Goal: Book appointment/travel/reservation

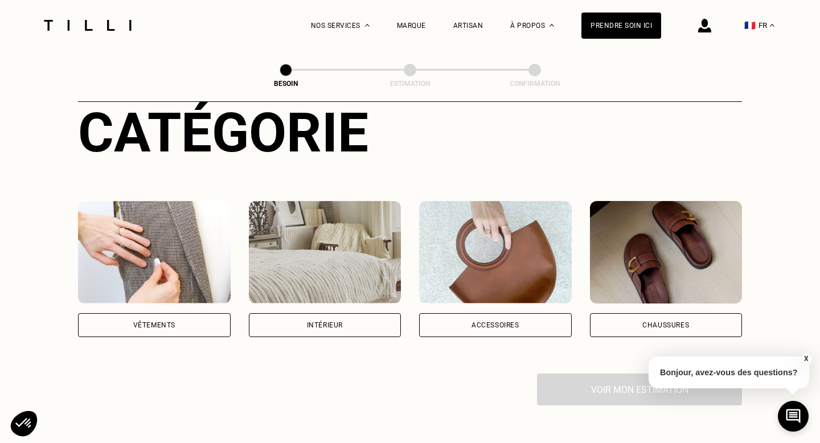
click at [122, 314] on div "Vêtements" at bounding box center [154, 325] width 153 height 24
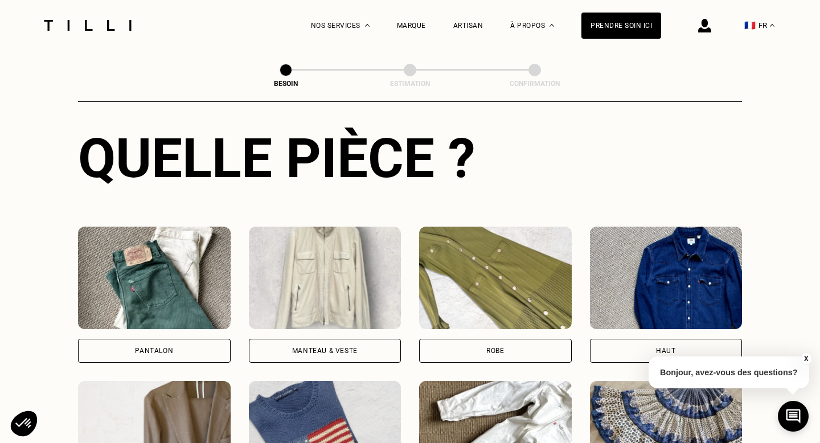
scroll to position [454, 0]
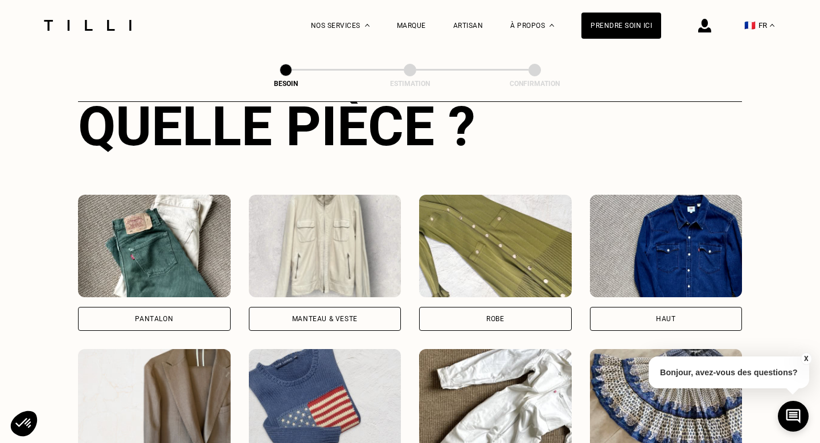
click at [129, 307] on div "Pantalon" at bounding box center [154, 319] width 153 height 24
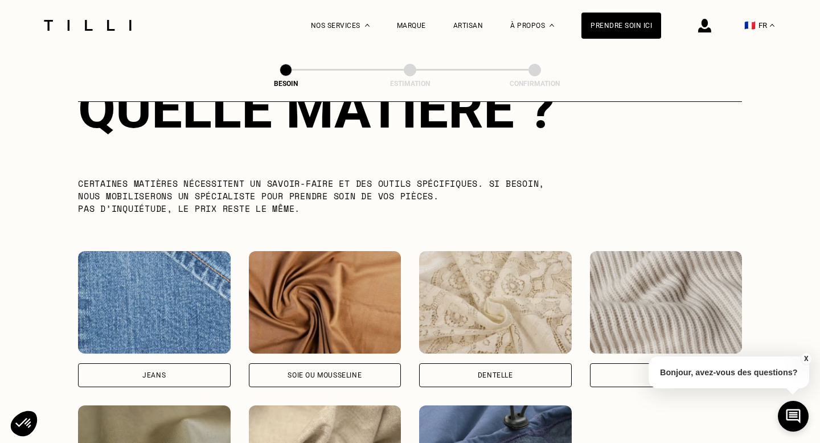
scroll to position [1090, 0]
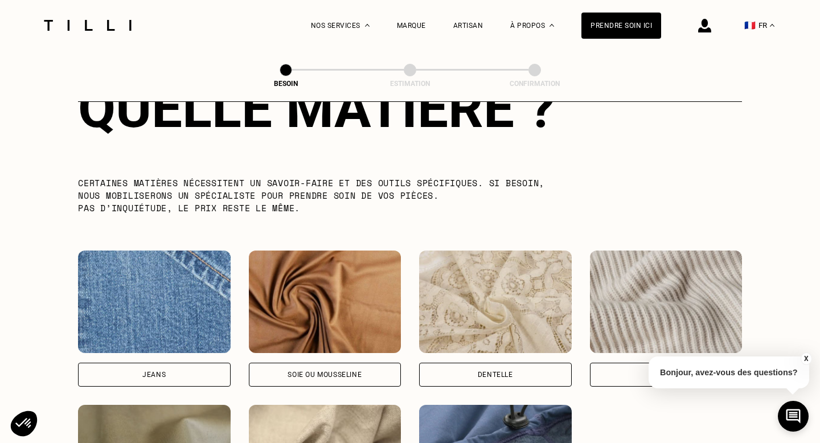
click at [147, 371] on div "Jeans" at bounding box center [153, 374] width 23 height 7
select select "FR"
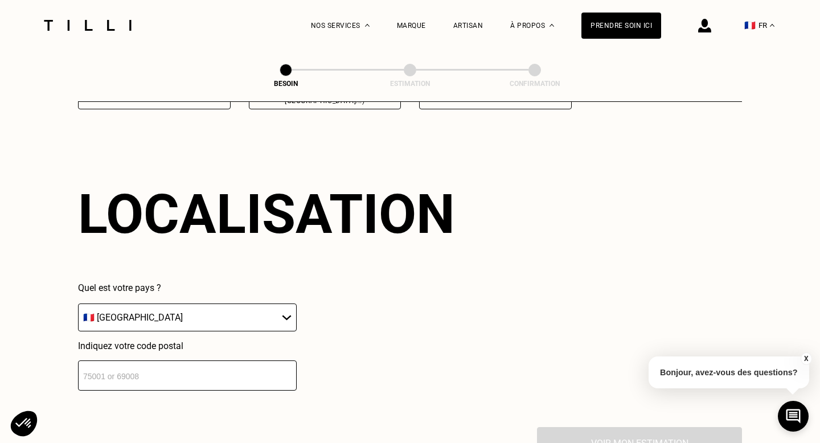
scroll to position [1527, 0]
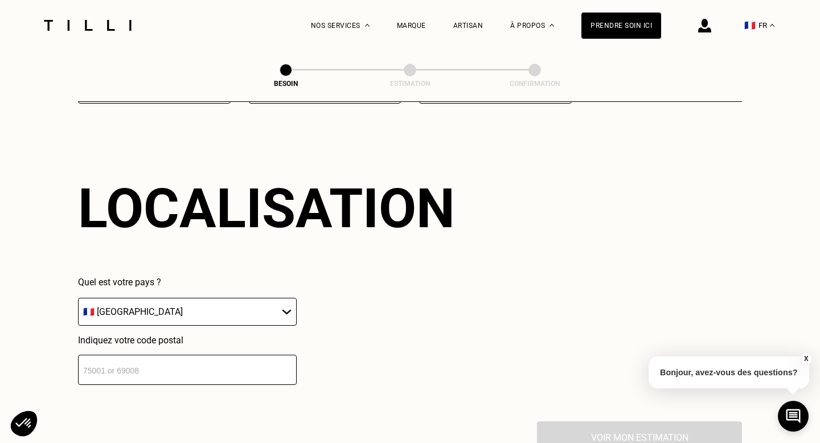
click at [147, 361] on input "number" at bounding box center [187, 370] width 219 height 30
type input "75018"
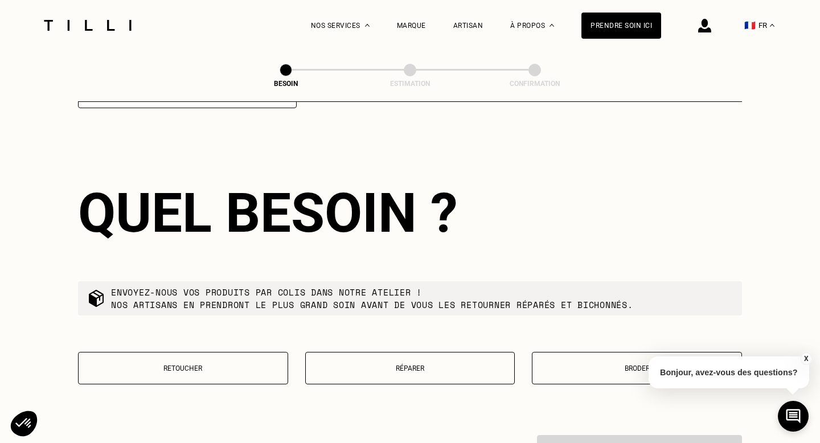
scroll to position [1809, 0]
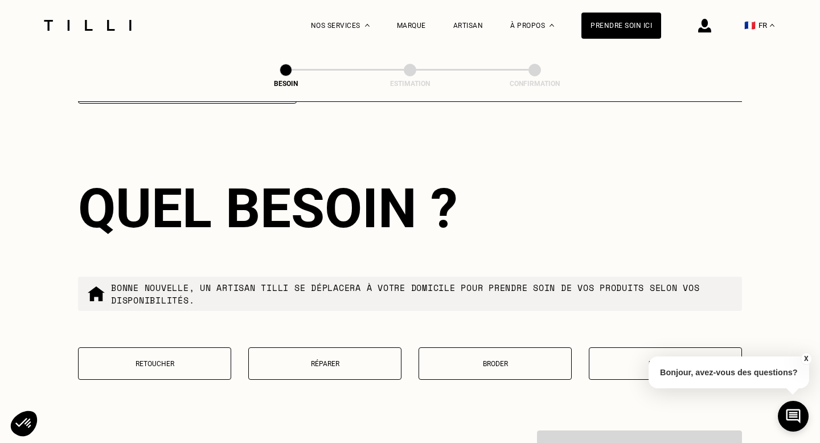
click at [285, 360] on p "Réparer" at bounding box center [325, 364] width 141 height 8
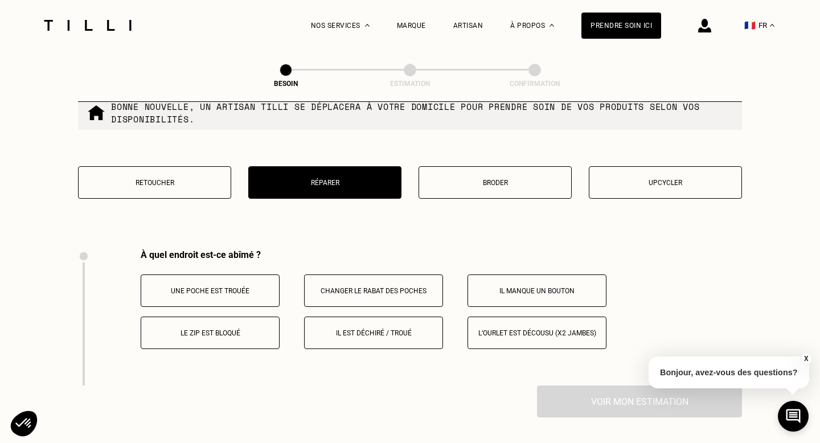
scroll to position [1979, 0]
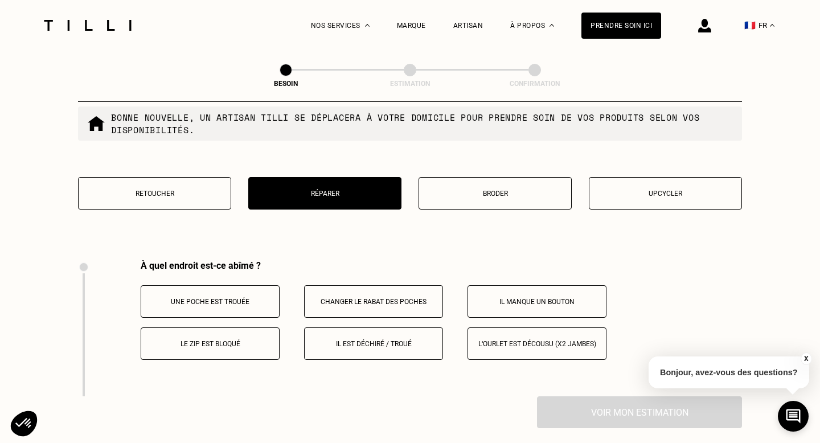
click at [191, 190] on button "Retoucher" at bounding box center [154, 193] width 153 height 32
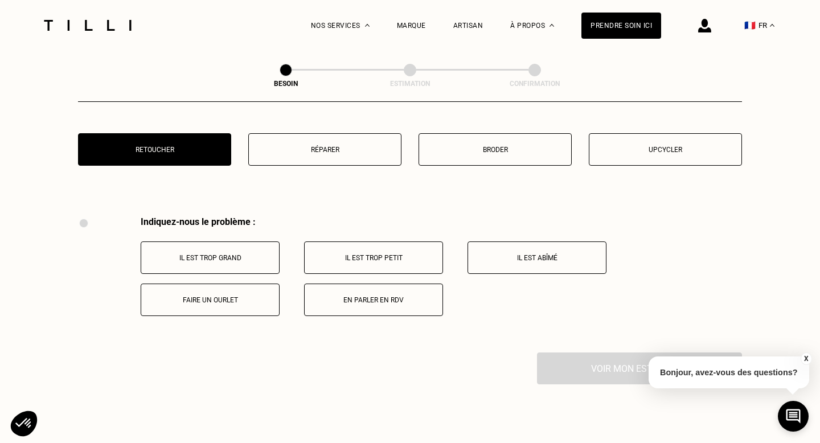
scroll to position [2022, 0]
click at [293, 147] on p "Réparer" at bounding box center [325, 151] width 141 height 8
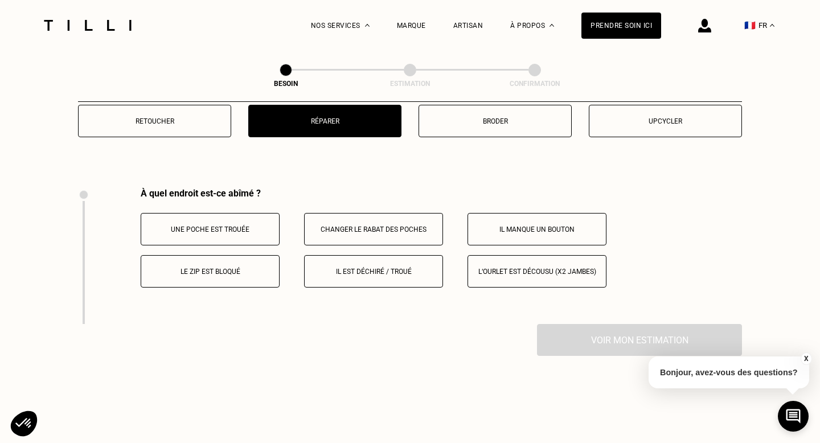
scroll to position [2035, 0]
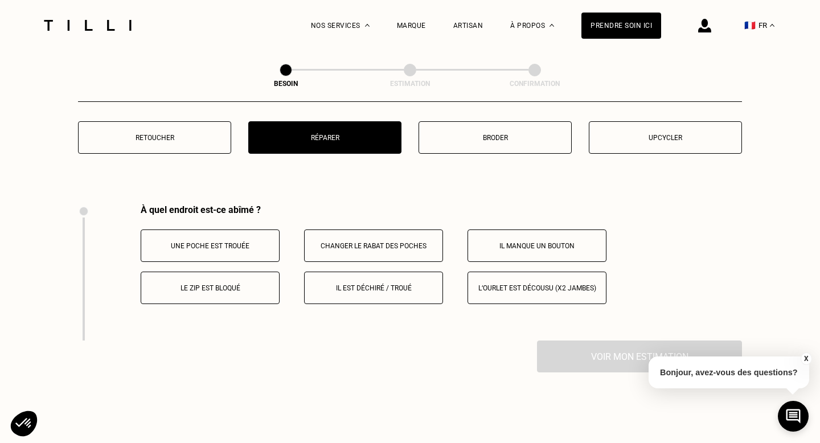
click at [460, 134] on p "Broder" at bounding box center [495, 138] width 141 height 8
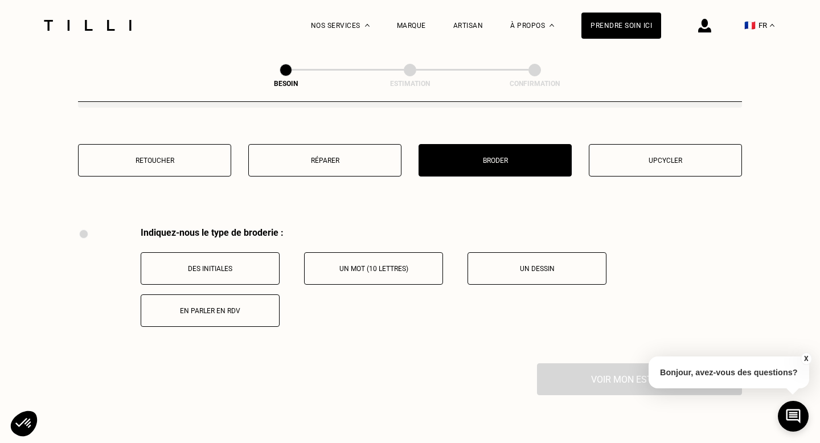
scroll to position [1986, 0]
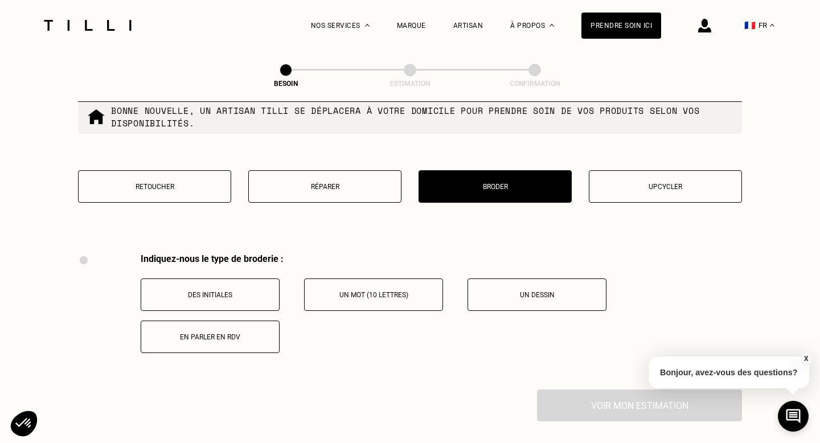
click at [677, 181] on button "Upcycler" at bounding box center [665, 186] width 153 height 32
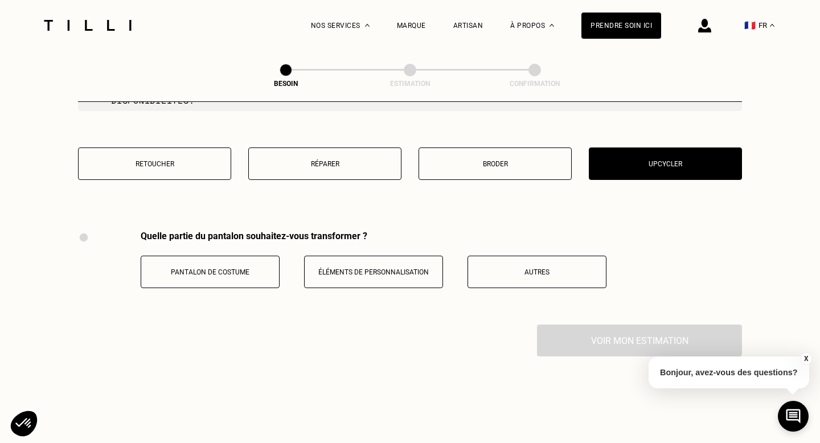
scroll to position [1980, 0]
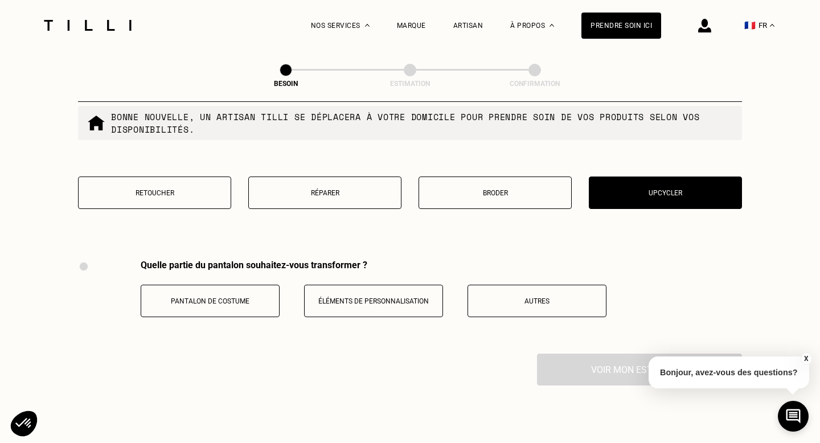
click at [366, 189] on p "Réparer" at bounding box center [325, 193] width 141 height 8
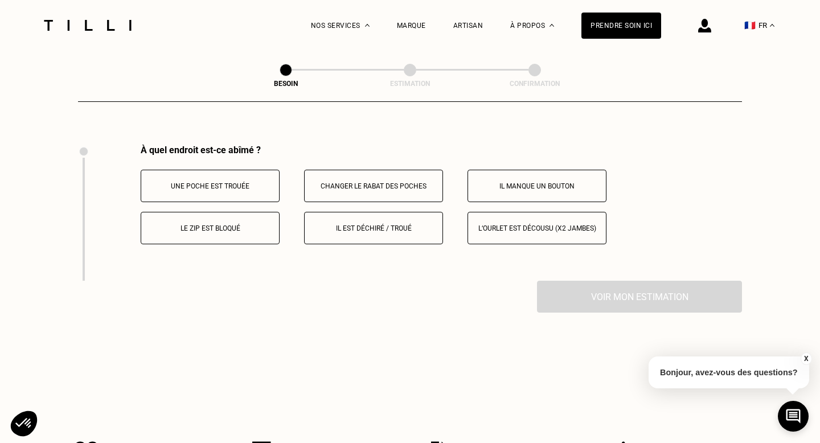
scroll to position [2100, 0]
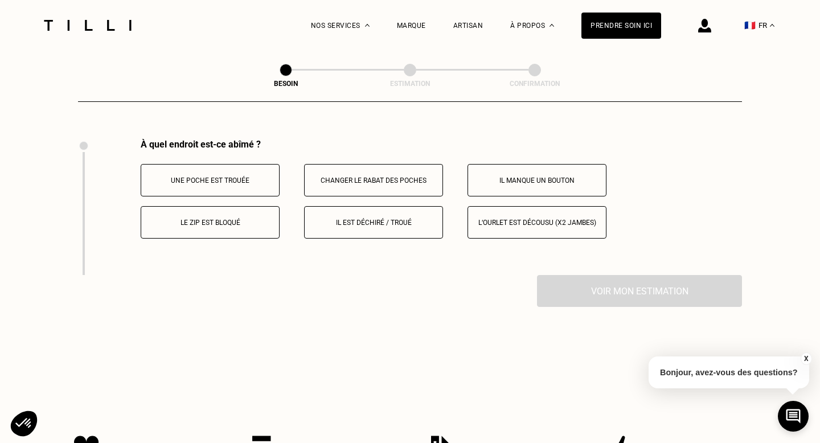
click at [235, 219] on p "Le zip est bloqué" at bounding box center [210, 223] width 126 height 8
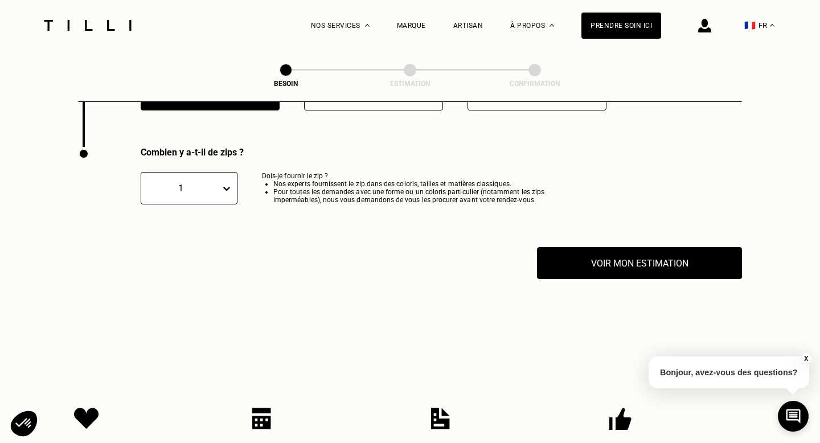
scroll to position [2236, 0]
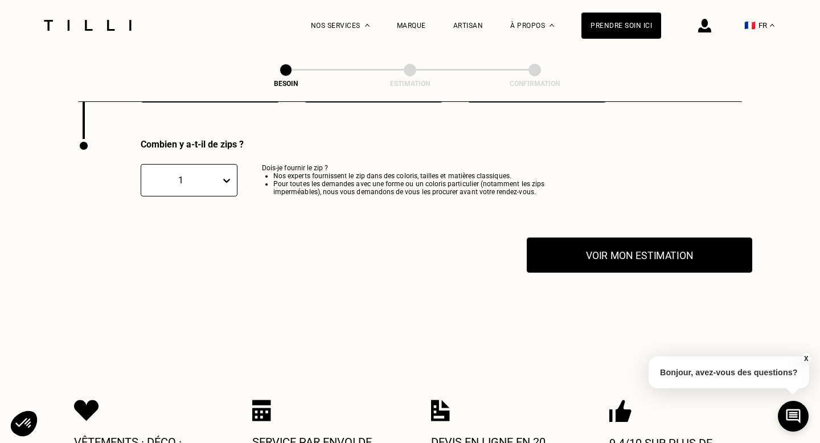
click at [620, 251] on button "Voir mon estimation" at bounding box center [640, 254] width 226 height 35
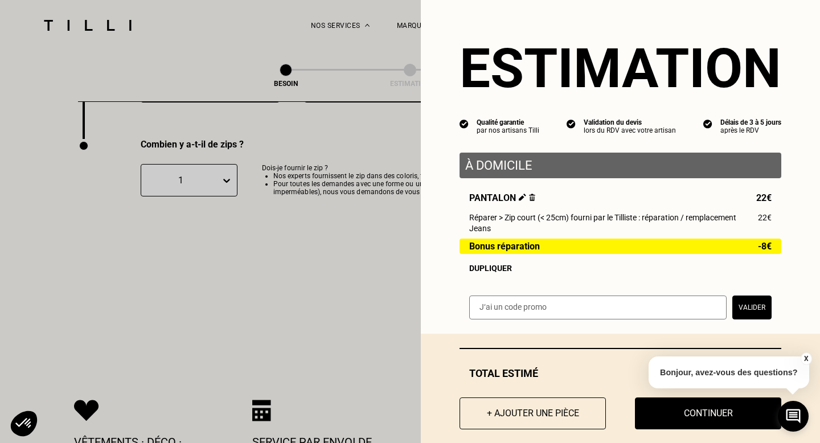
click at [493, 271] on div "Dupliquer" at bounding box center [620, 268] width 302 height 9
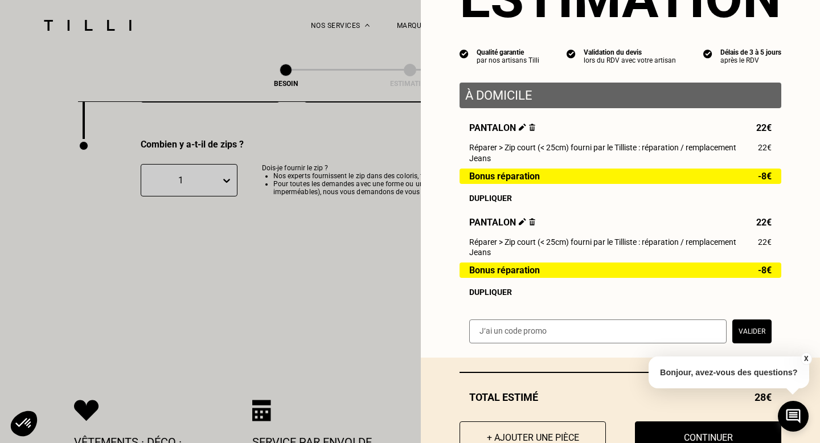
scroll to position [110, 0]
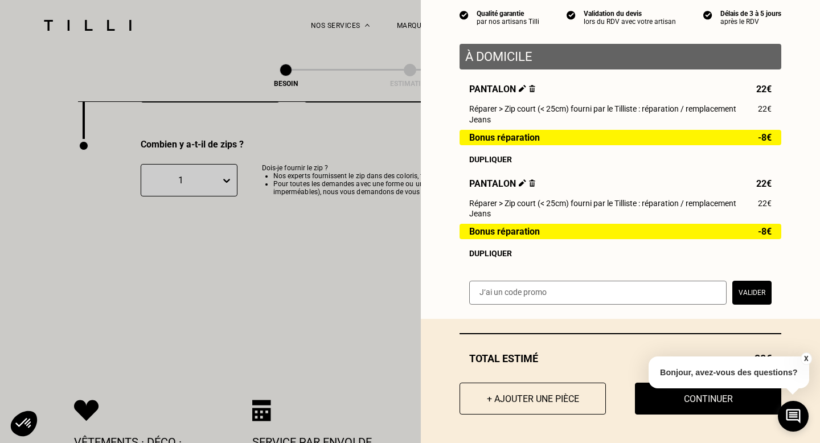
click at [529, 182] on img at bounding box center [532, 182] width 6 height 7
click at [532, 183] on img at bounding box center [532, 182] width 6 height 7
click at [527, 399] on button "+ Ajouter une pièce" at bounding box center [532, 398] width 161 height 35
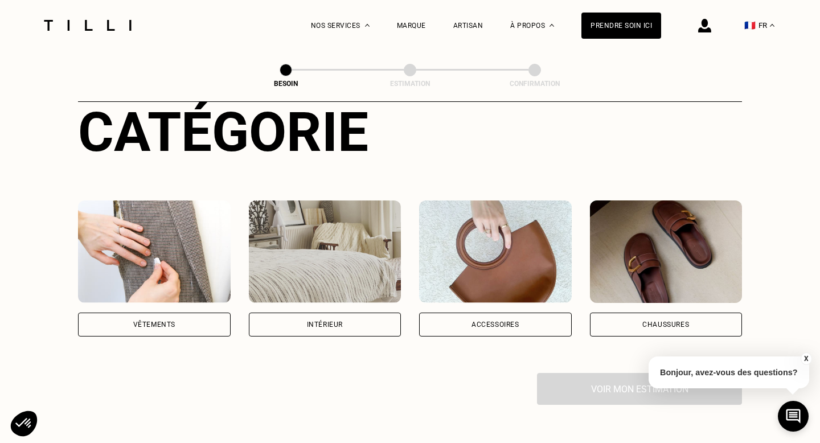
scroll to position [140, 0]
click at [116, 237] on img at bounding box center [154, 251] width 153 height 103
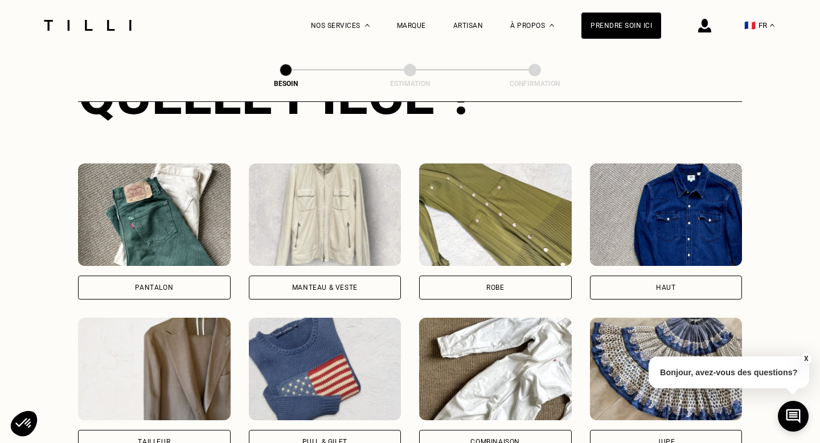
scroll to position [486, 0]
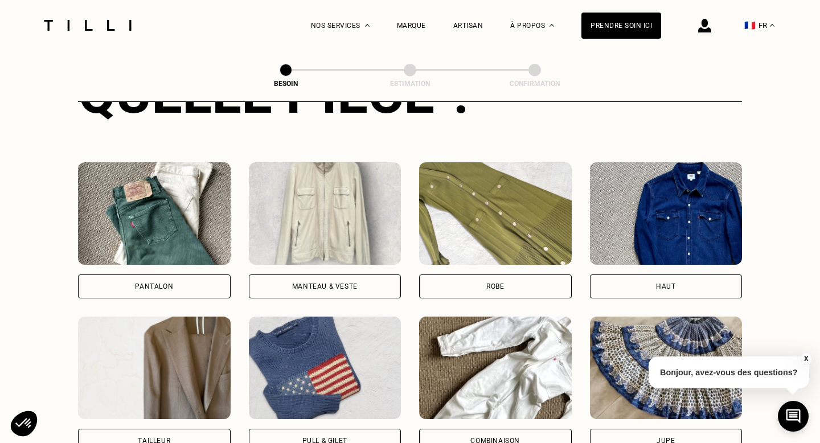
click at [336, 330] on img at bounding box center [325, 368] width 153 height 103
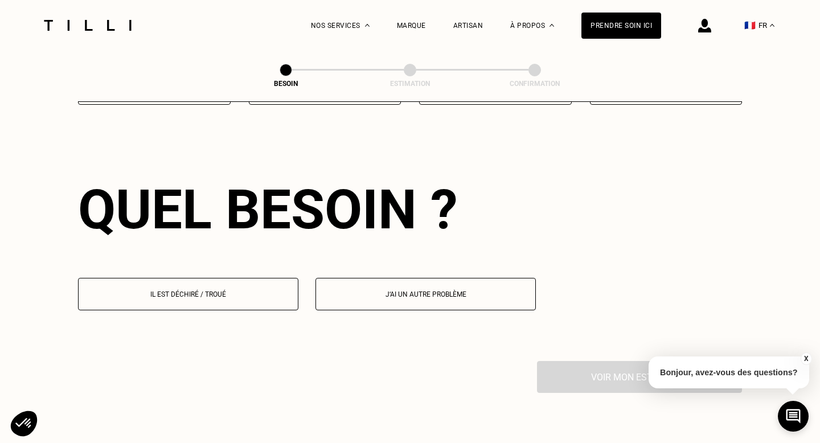
scroll to position [989, 0]
click at [238, 290] on p "Il est déchiré / troué" at bounding box center [188, 294] width 208 height 8
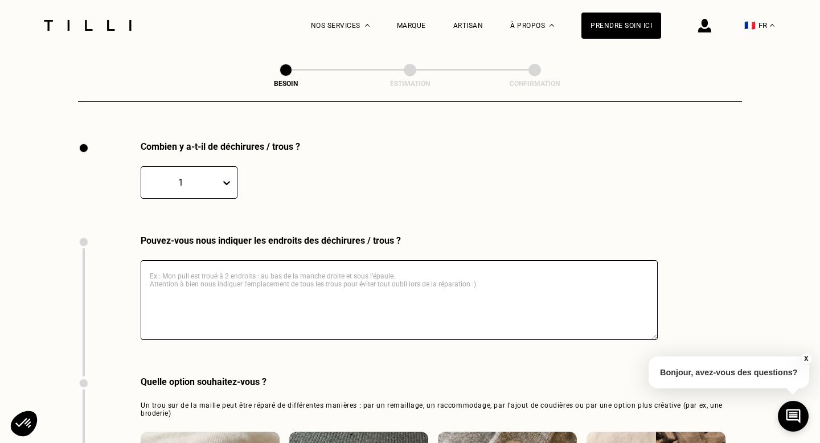
scroll to position [1209, 0]
click at [236, 266] on textarea at bounding box center [399, 300] width 517 height 80
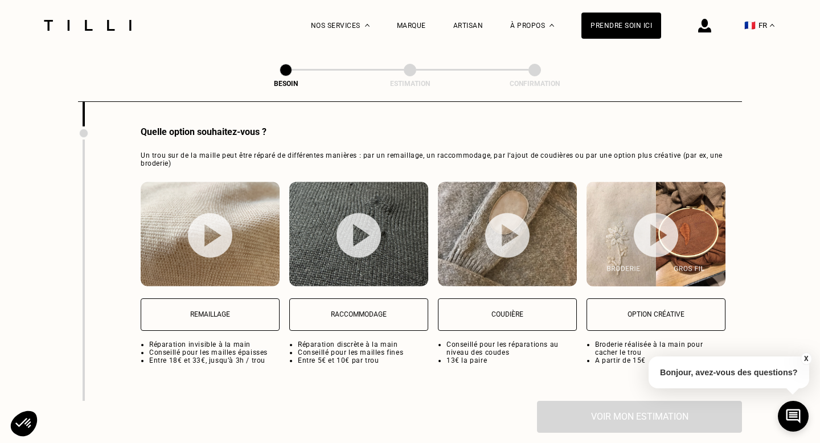
scroll to position [1460, 0]
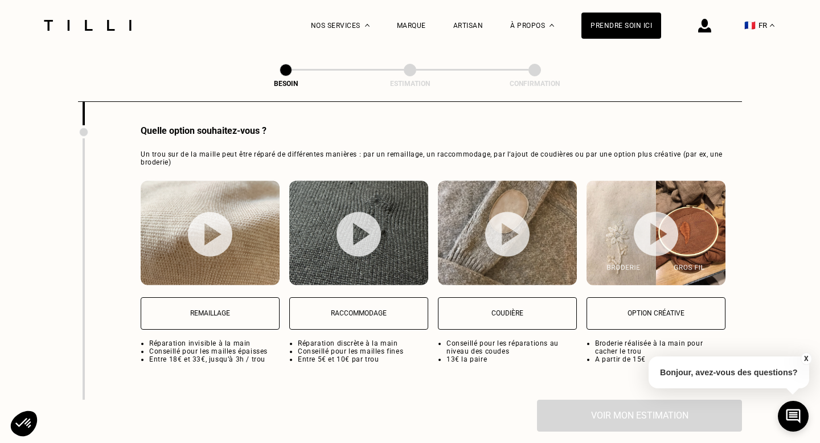
type textarea "toute une manche s'est decousue"
click at [329, 306] on button "Raccommodage" at bounding box center [358, 313] width 139 height 32
select select "FR"
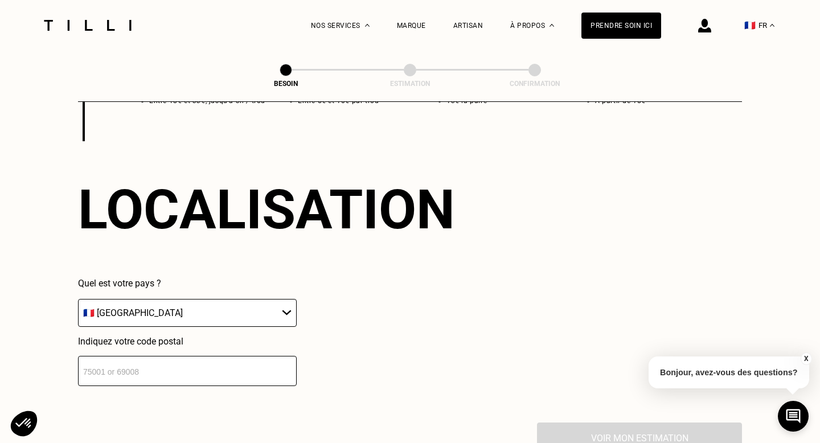
scroll to position [1720, 0]
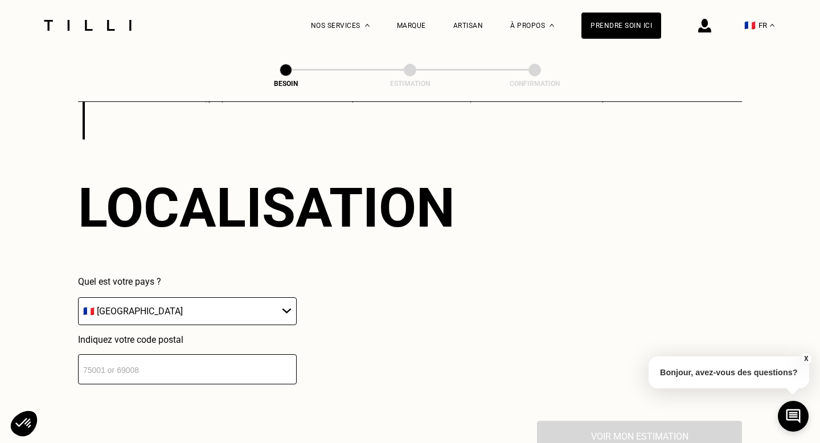
click at [237, 363] on input "number" at bounding box center [187, 369] width 219 height 30
type input "75018"
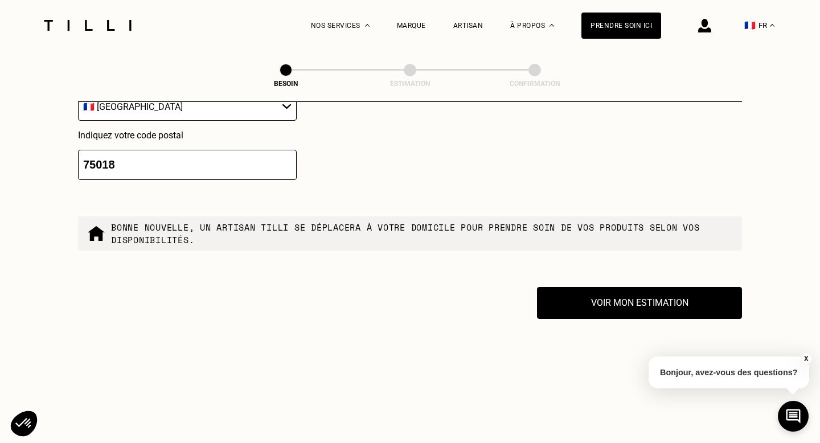
scroll to position [1933, 0]
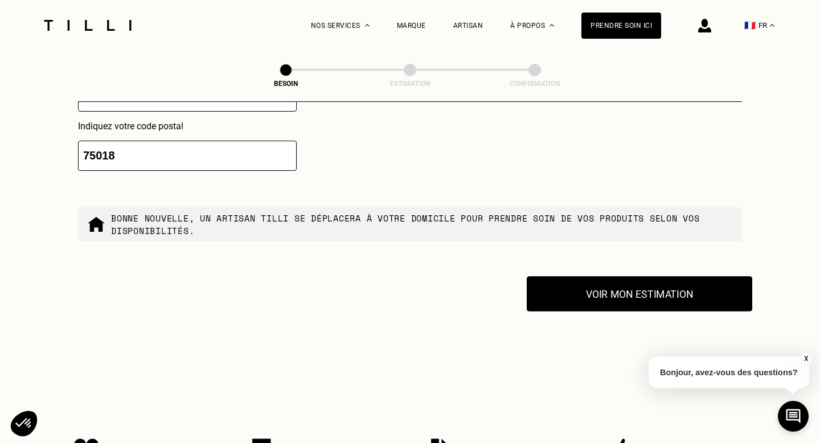
click at [599, 284] on button "Voir mon estimation" at bounding box center [640, 293] width 226 height 35
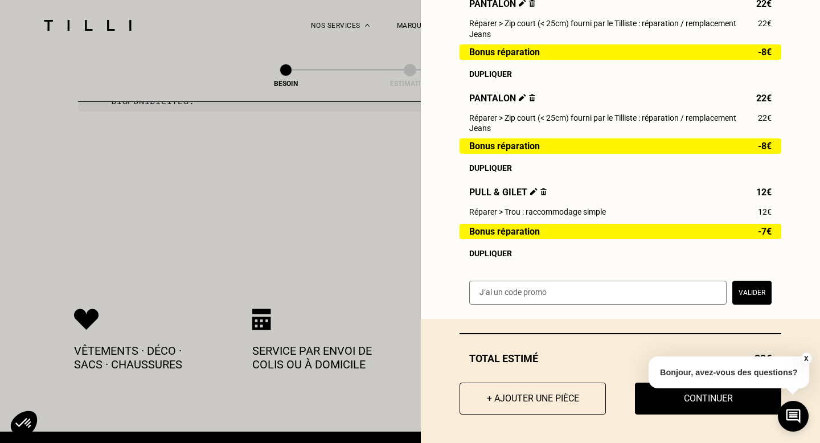
scroll to position [2064, 0]
click at [806, 358] on button "X" at bounding box center [805, 359] width 11 height 13
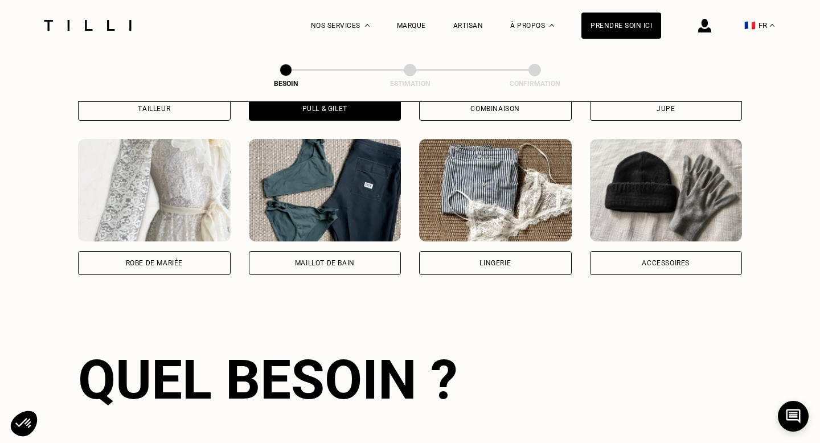
scroll to position [737, 0]
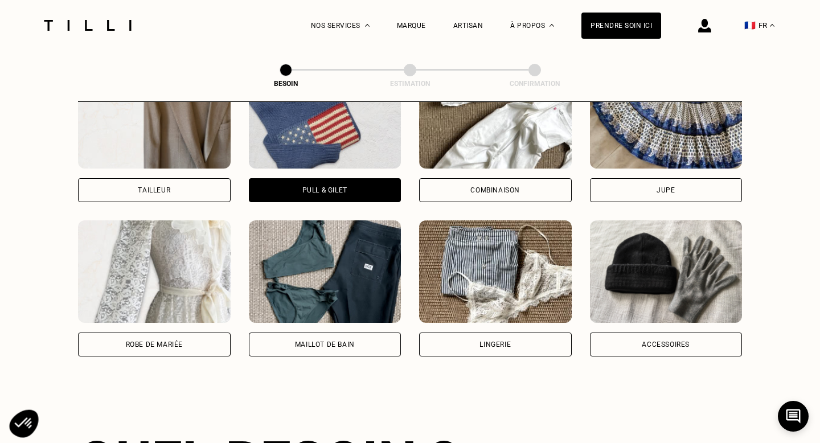
click at [34, 415] on icon at bounding box center [23, 424] width 29 height 28
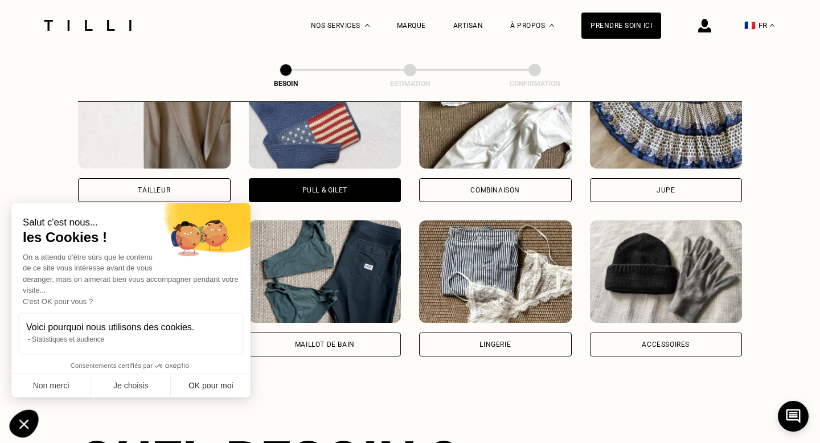
click at [221, 386] on button "OK pour moi" at bounding box center [211, 386] width 80 height 24
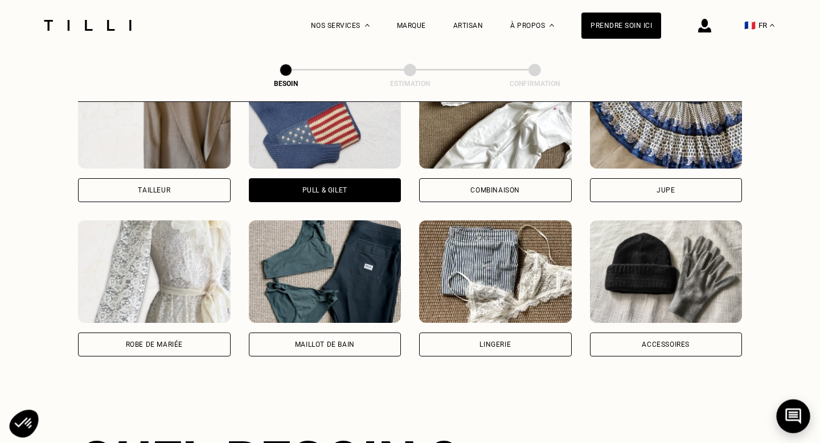
click at [803, 418] on button at bounding box center [793, 416] width 34 height 34
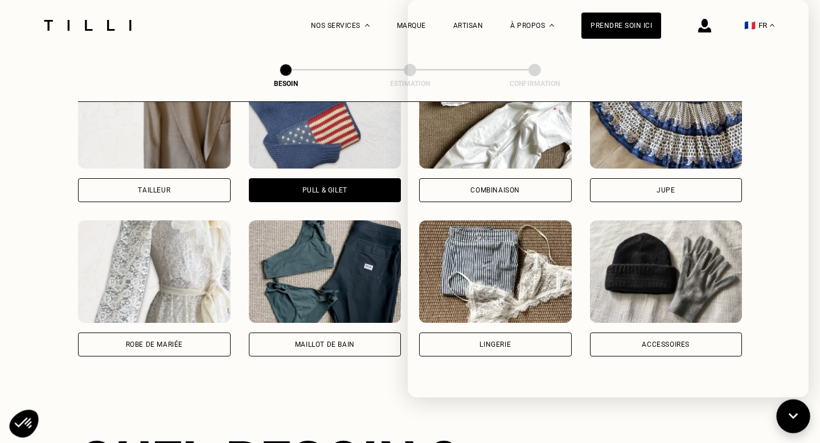
click at [790, 412] on icon at bounding box center [793, 417] width 19 height 30
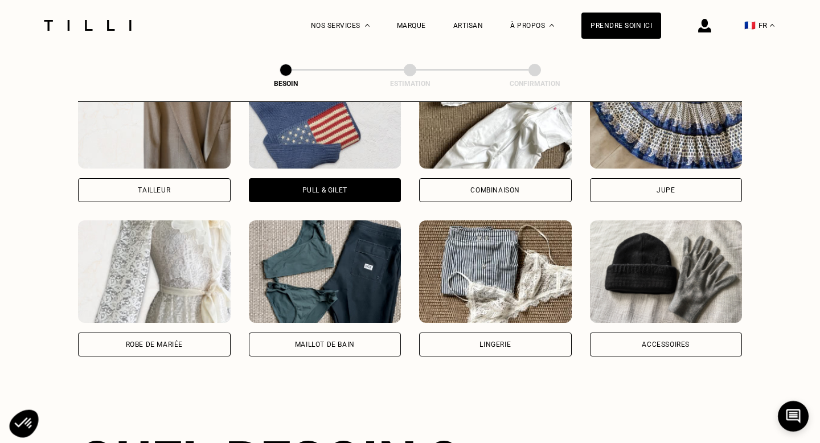
click at [706, 25] on img at bounding box center [704, 26] width 13 height 14
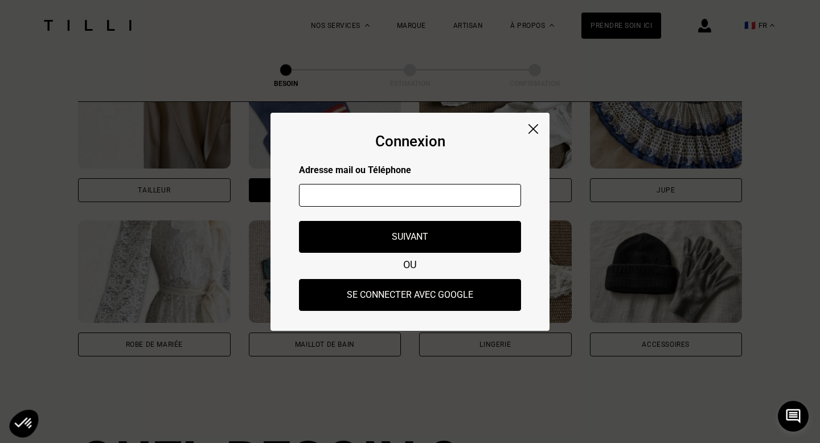
click at [531, 129] on img at bounding box center [534, 129] width 10 height 10
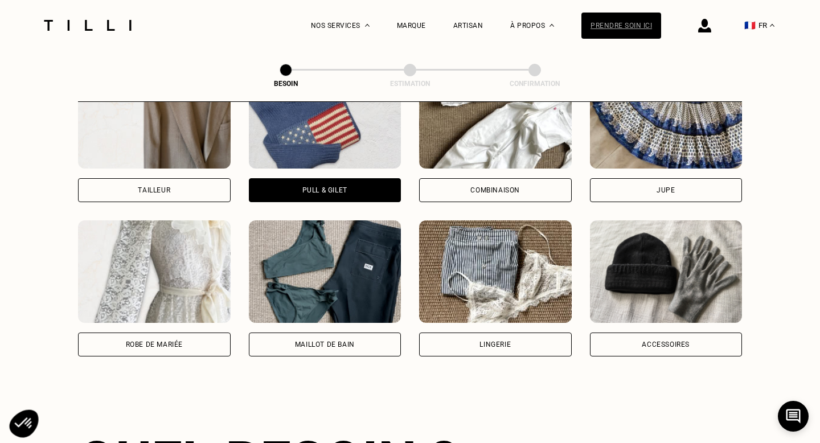
click at [609, 29] on div "Prendre soin ici" at bounding box center [621, 26] width 80 height 26
select select "FR"
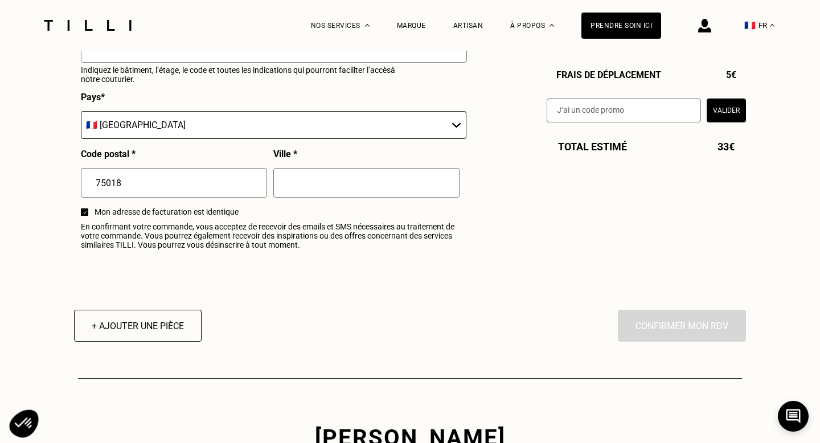
scroll to position [1390, 0]
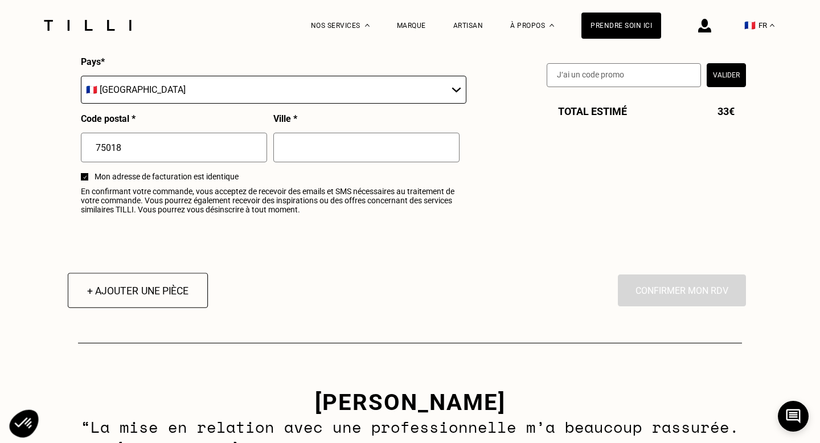
click at [131, 301] on button "+ Ajouter une pièce" at bounding box center [138, 290] width 140 height 35
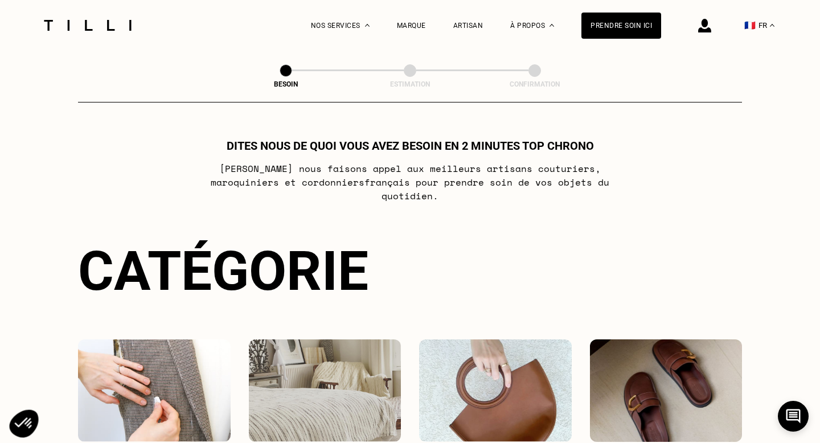
click at [134, 378] on img at bounding box center [154, 390] width 153 height 103
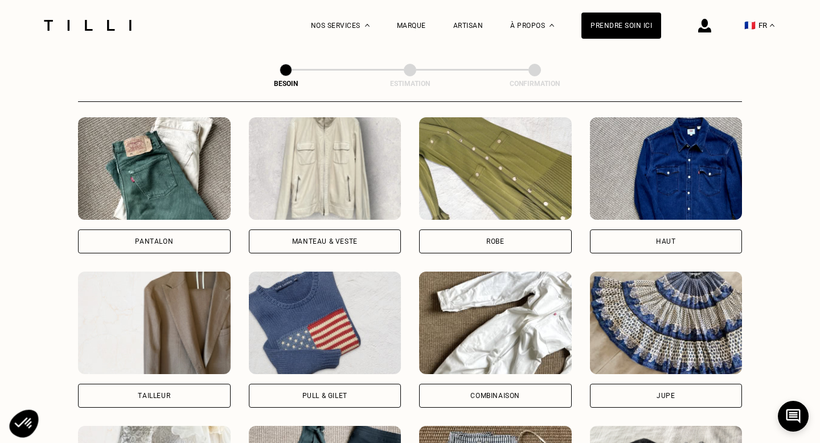
scroll to position [537, 0]
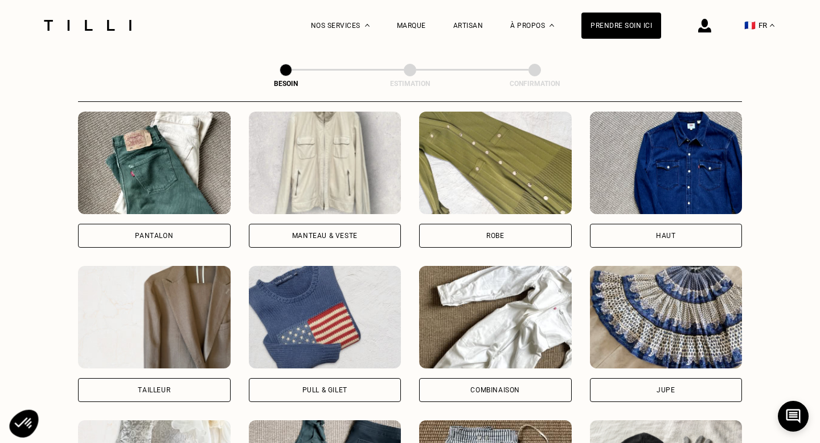
click at [323, 383] on div "Pull & gilet" at bounding box center [325, 390] width 153 height 24
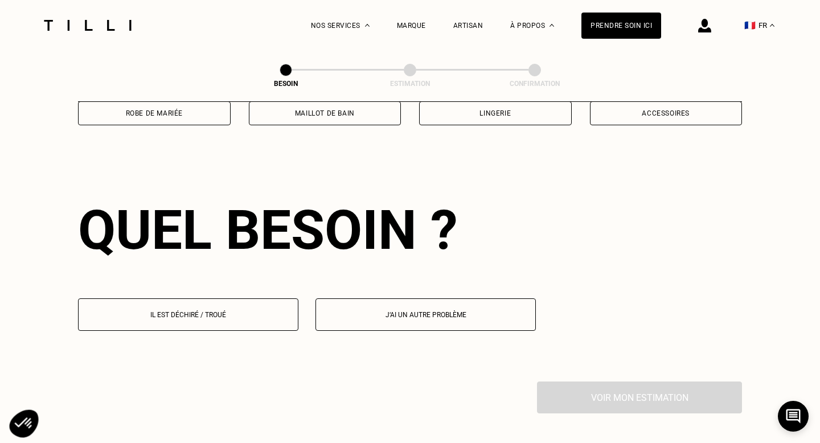
scroll to position [989, 0]
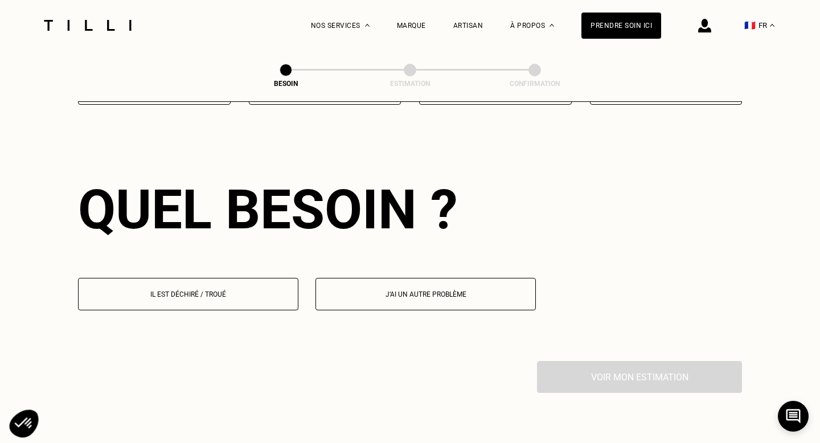
click at [205, 278] on button "Il est déchiré / troué" at bounding box center [188, 294] width 220 height 32
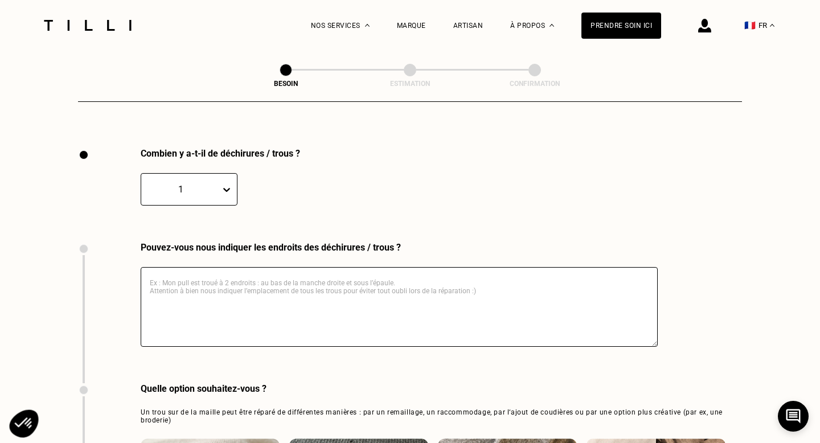
scroll to position [1209, 0]
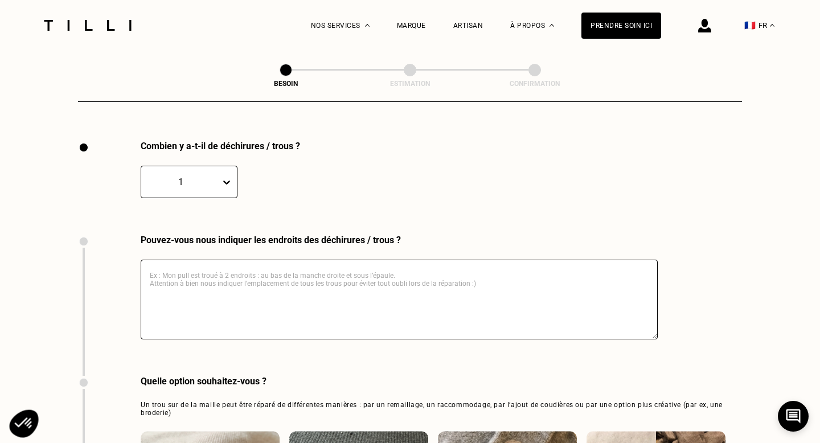
click at [205, 275] on textarea at bounding box center [399, 300] width 517 height 80
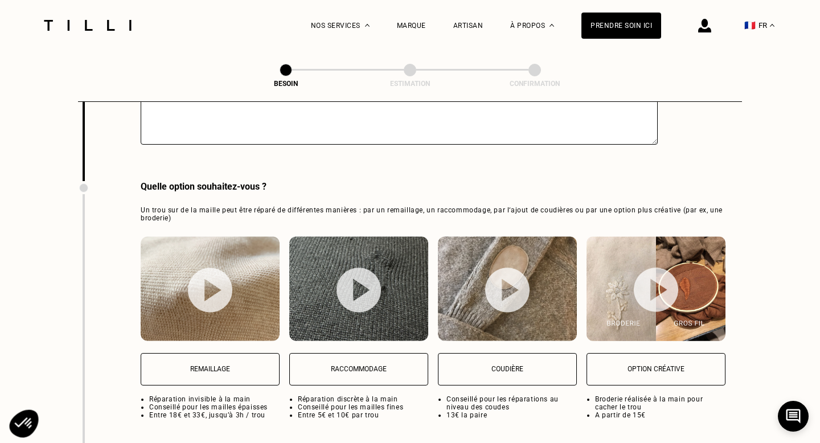
scroll to position [1411, 0]
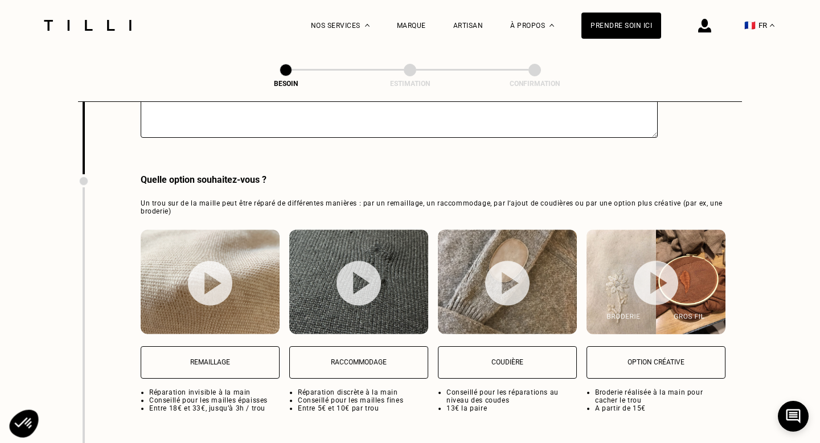
type textarea "une des manches est totalement decousue"
click at [340, 358] on p "Raccommodage" at bounding box center [359, 362] width 126 height 8
select select "FR"
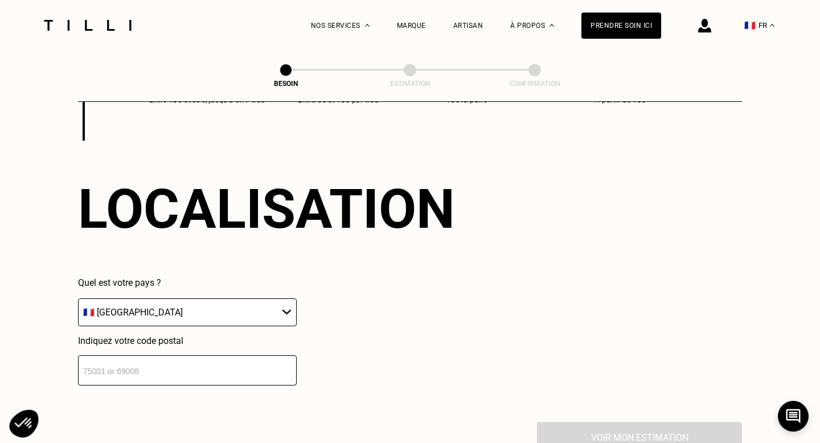
scroll to position [1720, 0]
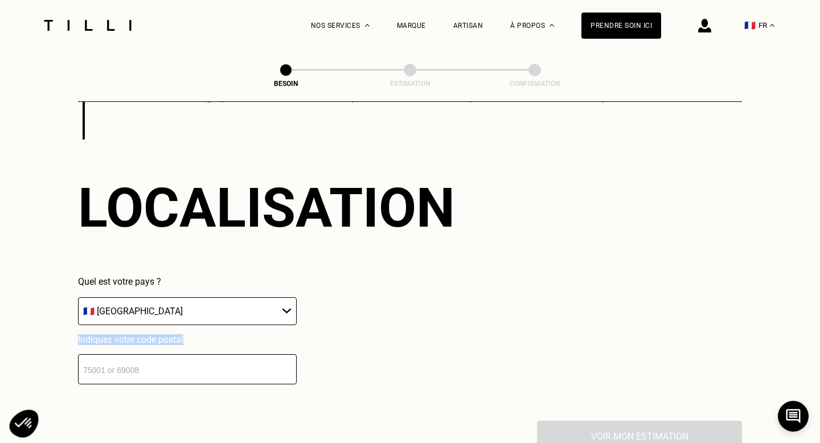
click at [224, 371] on div "Localisation Quel est votre pays ? 🇩🇪 [GEOGRAPHIC_DATA] 🇦🇹 [GEOGRAPHIC_DATA] 🇧🇪…" at bounding box center [410, 280] width 664 height 281
click at [193, 354] on input "number" at bounding box center [187, 369] width 219 height 30
click at [189, 354] on input "number" at bounding box center [187, 369] width 219 height 30
type input "75018"
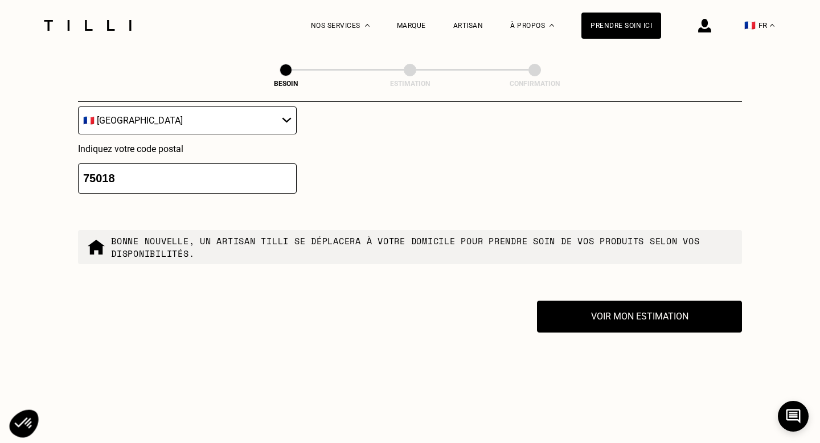
scroll to position [1912, 0]
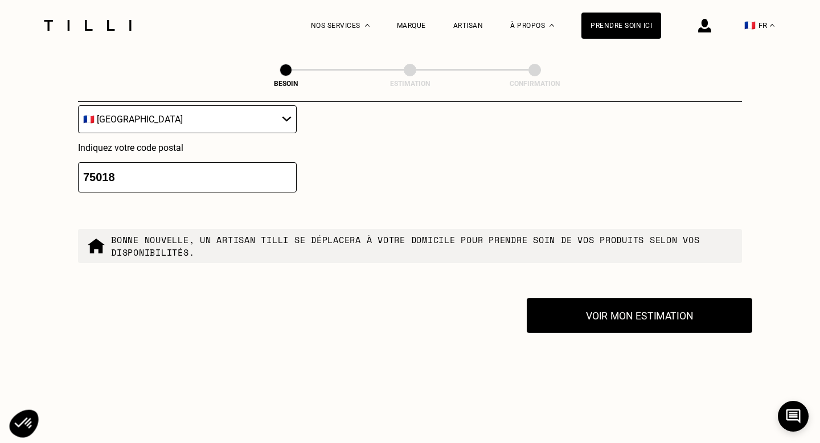
click at [575, 315] on button "Voir mon estimation" at bounding box center [640, 315] width 226 height 35
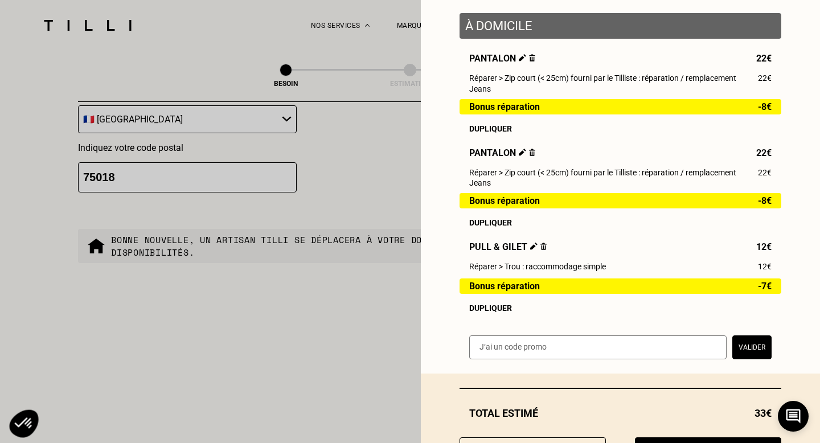
scroll to position [196, 0]
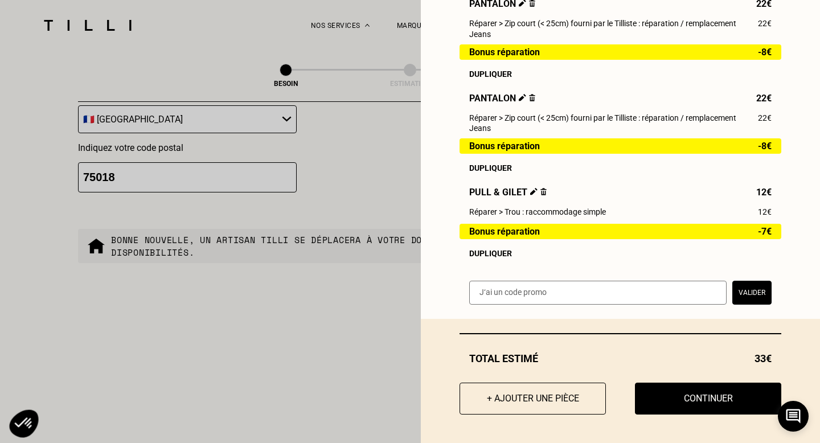
click at [481, 171] on div "Dupliquer" at bounding box center [620, 167] width 302 height 9
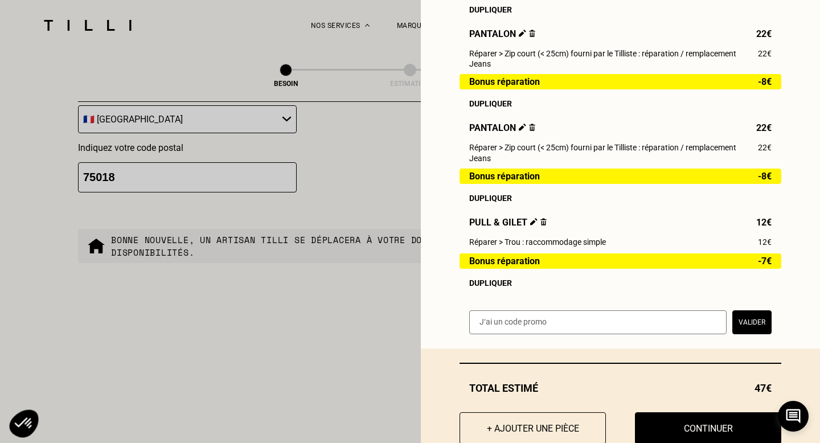
scroll to position [292, 0]
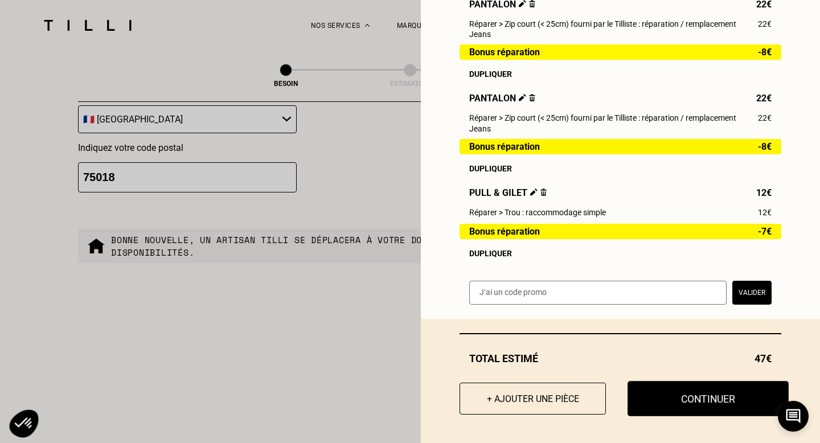
click at [681, 390] on button "Continuer" at bounding box center [708, 398] width 161 height 35
select select "FR"
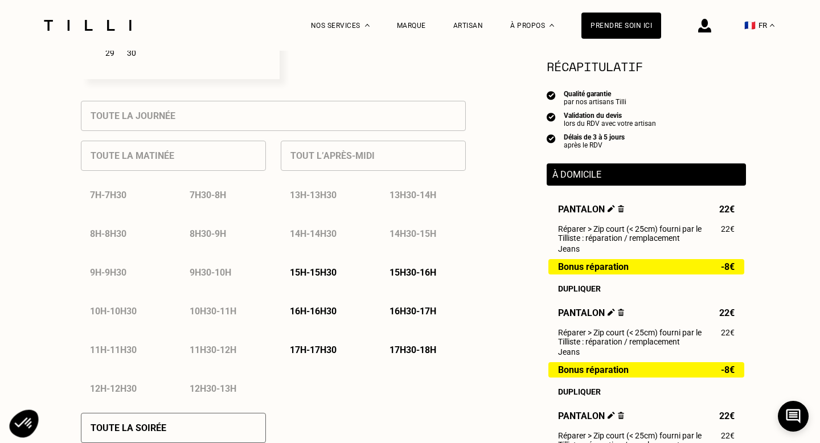
scroll to position [518, 0]
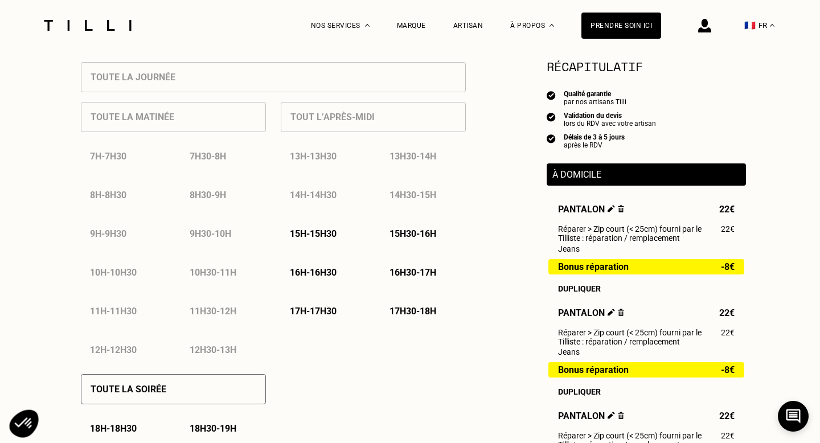
click at [327, 271] on p "16h - 16h30" at bounding box center [313, 272] width 47 height 11
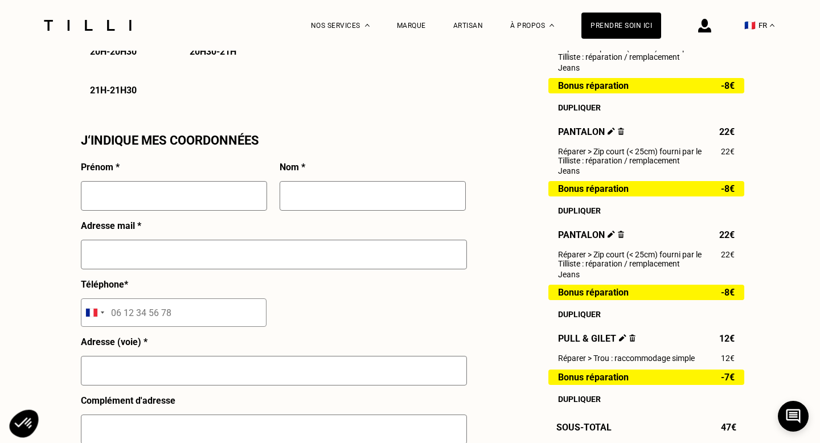
scroll to position [987, 0]
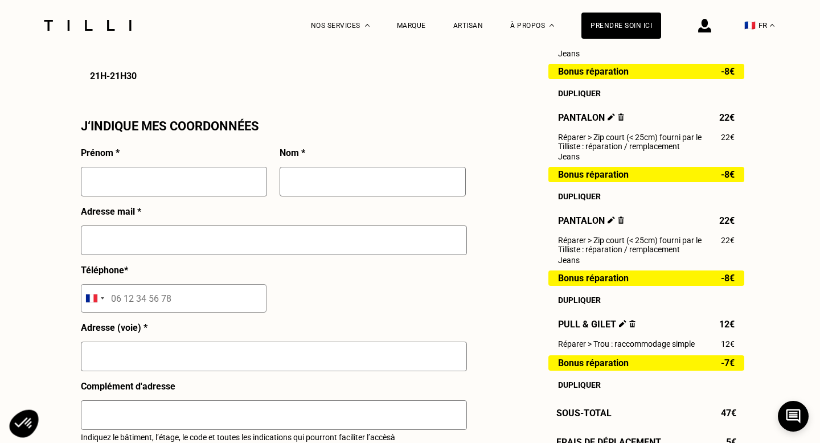
click at [212, 174] on input "text" at bounding box center [174, 182] width 186 height 30
type input "June"
type input "Mausset"
type input "[EMAIL_ADDRESS][DOMAIN_NAME]"
type input "06 12 32 42 82"
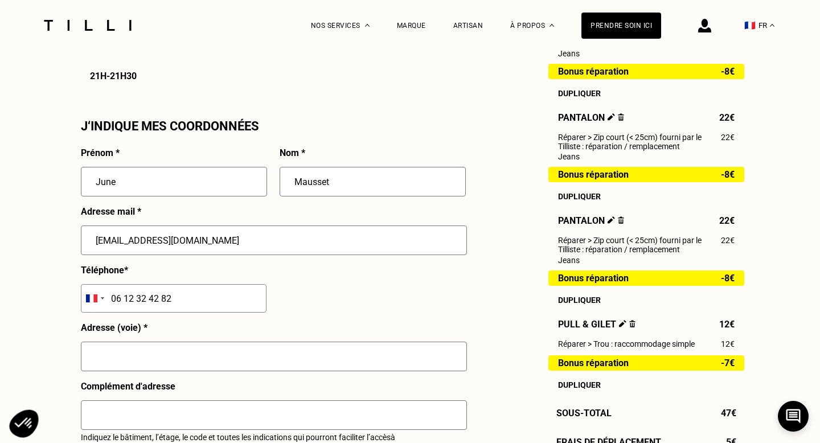
type input "[STREET_ADDRESS]"
type input "Code 15b03, Interphone 010, 1e et."
type input "[GEOGRAPHIC_DATA]"
click at [326, 317] on div "Prénom * June Nom * Mausset Adresse mail * [EMAIL_ADDRESS][DOMAIN_NAME] Télépho…" at bounding box center [273, 385] width 385 height 475
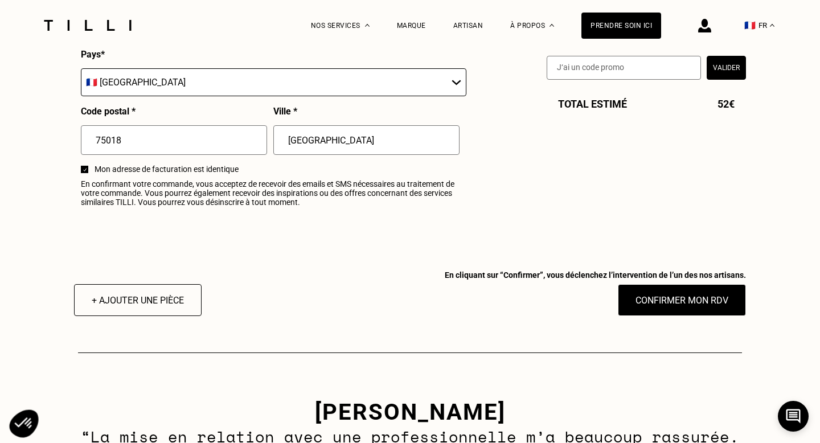
scroll to position [1398, 0]
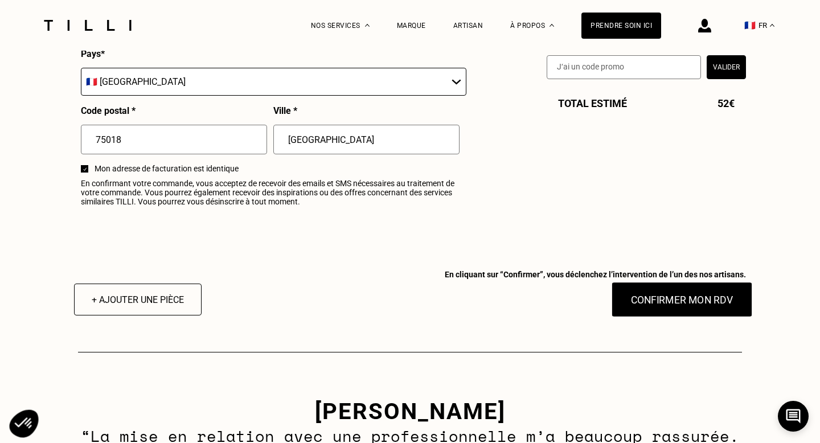
click at [695, 293] on button "Confirmer mon RDV" at bounding box center [682, 299] width 141 height 35
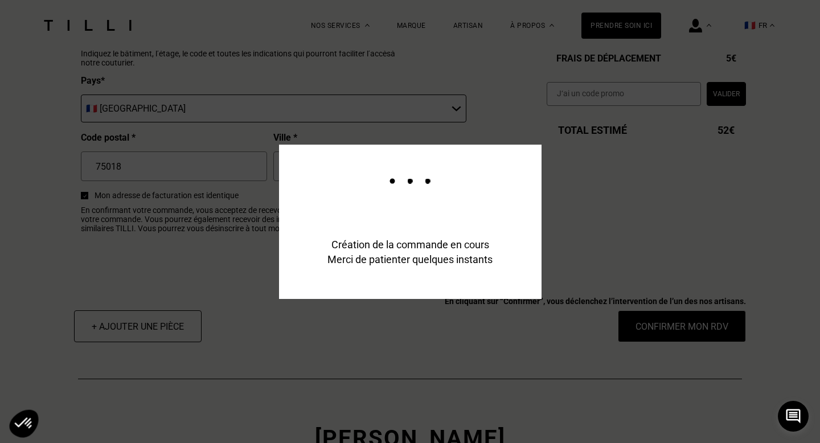
scroll to position [1425, 0]
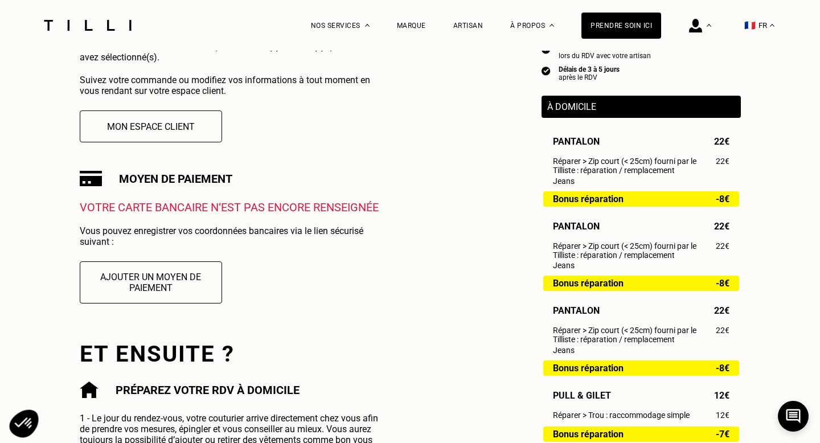
scroll to position [288, 0]
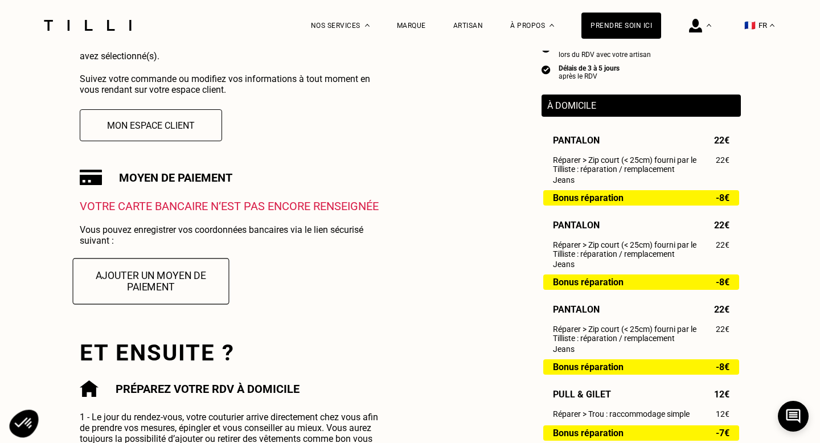
click at [142, 282] on button "Ajouter un moyen de paiement" at bounding box center [150, 281] width 157 height 46
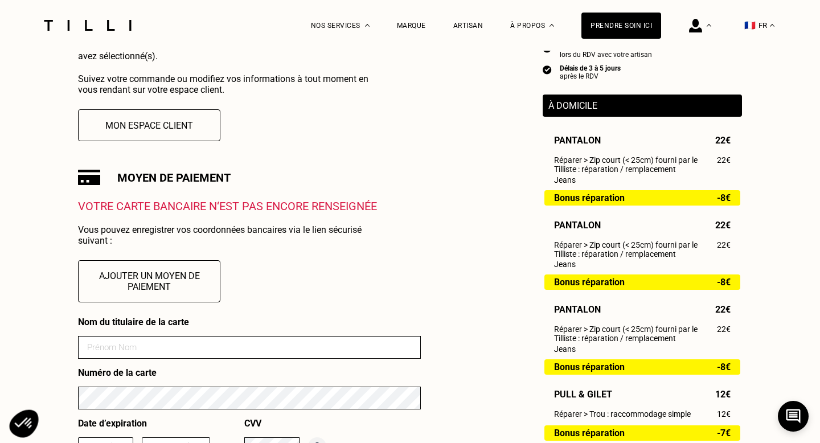
click at [133, 330] on form "Nom du titulaire de la carte Numéro de la carte Date d’expiration MM AAAA CVV" at bounding box center [249, 393] width 343 height 152
click at [133, 336] on input at bounding box center [249, 347] width 343 height 23
type input "[PERSON_NAME]"
type input "01"
type input "2027"
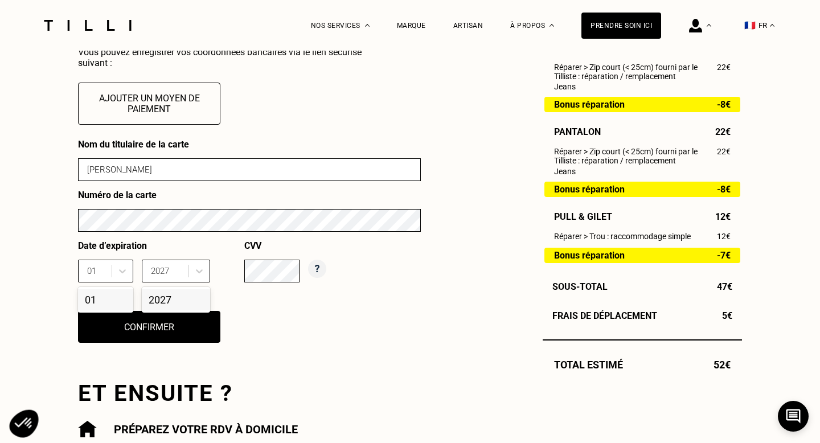
scroll to position [482, 0]
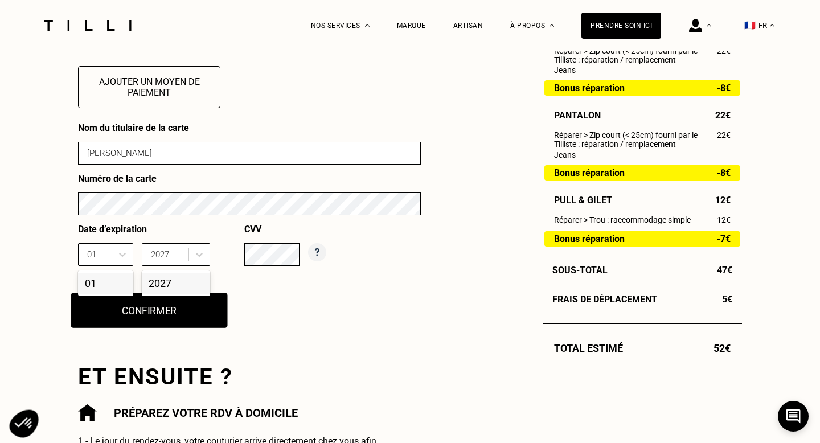
click at [185, 311] on button "Confirmer" at bounding box center [149, 310] width 157 height 35
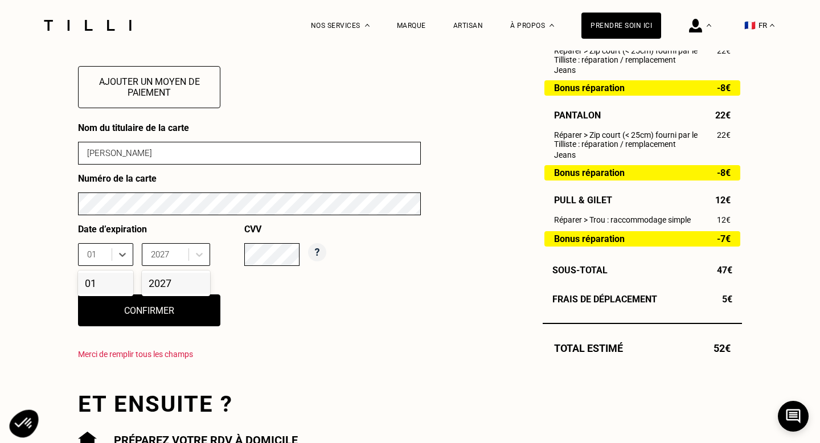
click at [112, 284] on div "01" at bounding box center [105, 283] width 55 height 21
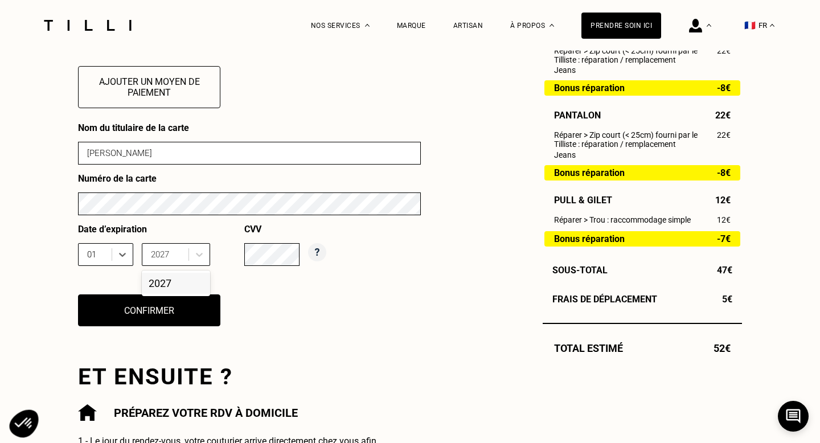
click at [163, 286] on div "2027" at bounding box center [176, 283] width 68 height 21
click at [155, 309] on button "Confirmer" at bounding box center [149, 310] width 157 height 35
